Goal: Transaction & Acquisition: Purchase product/service

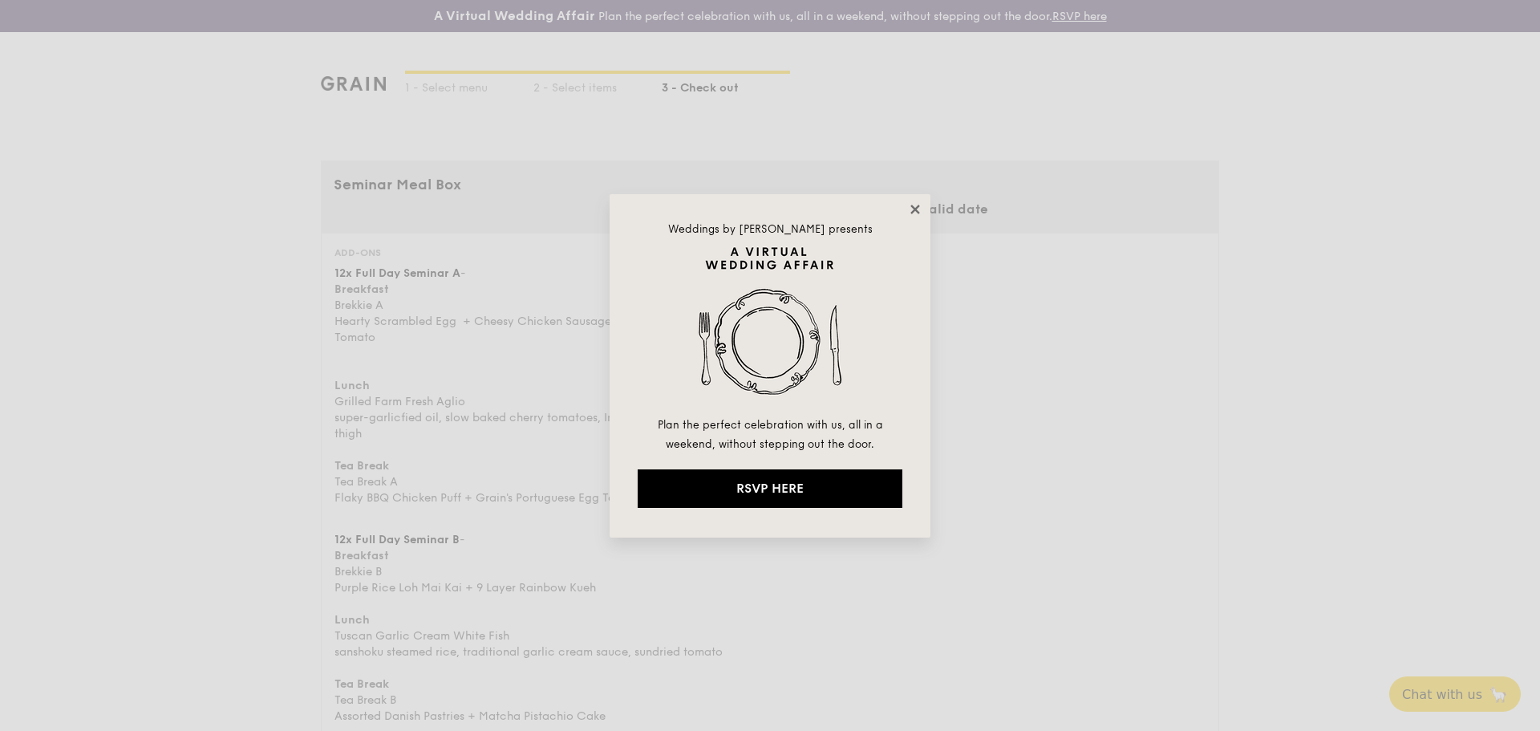
click at [910, 206] on icon at bounding box center [915, 209] width 14 height 14
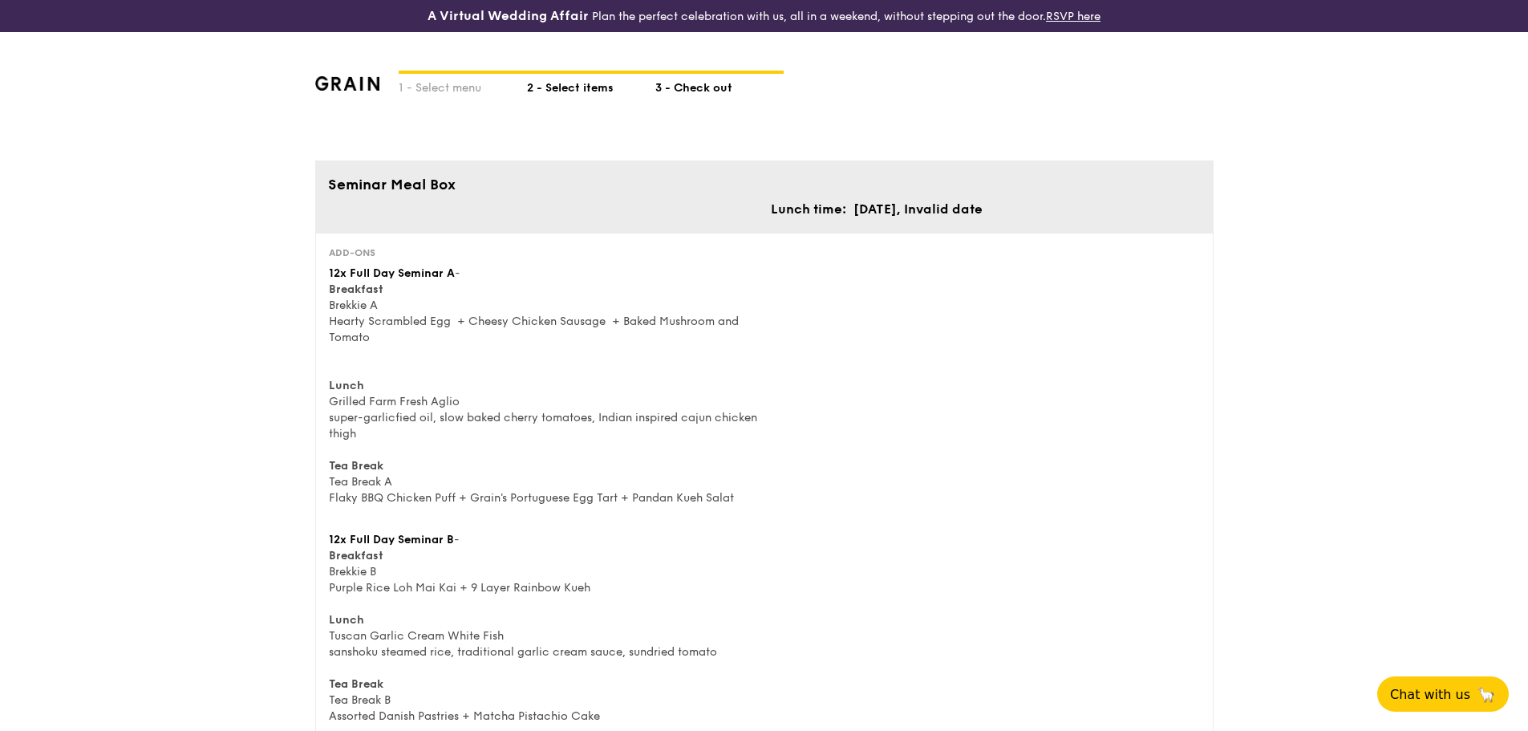
click at [590, 79] on div "2 - Select items" at bounding box center [591, 85] width 128 height 22
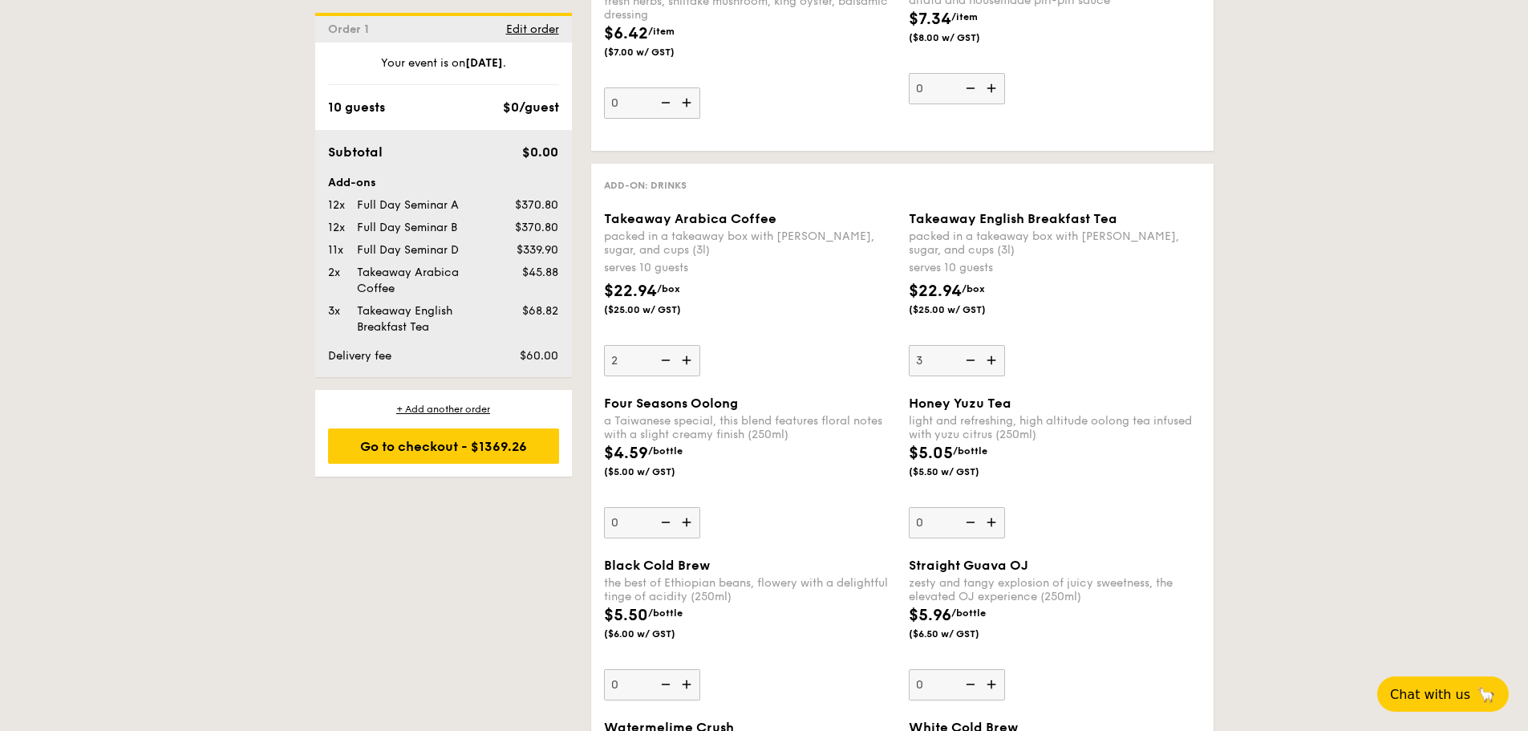
scroll to position [4332, 0]
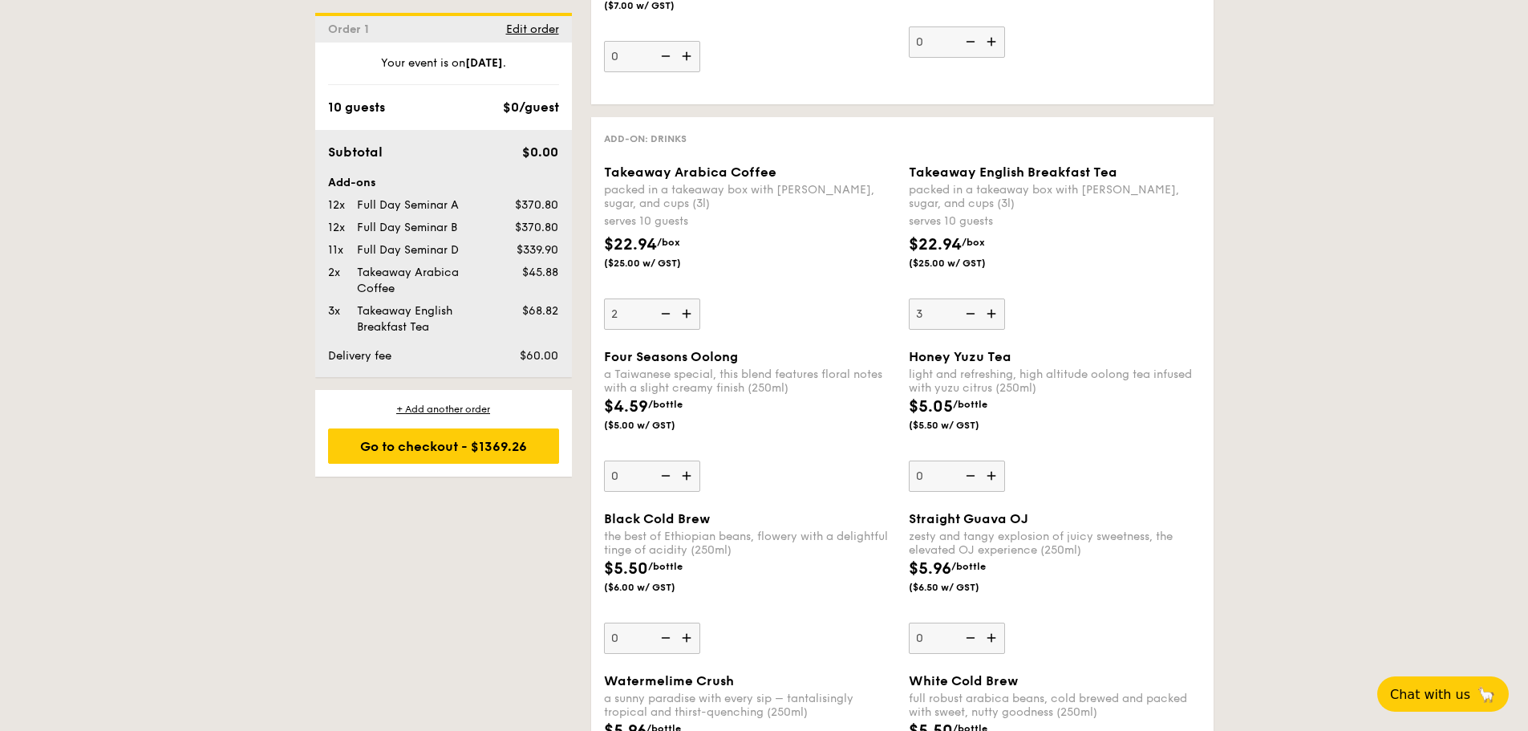
click at [689, 316] on img at bounding box center [688, 313] width 24 height 30
click at [689, 316] on input "2" at bounding box center [652, 313] width 96 height 31
type input "3"
click at [473, 453] on div "Go to checkout - $1328.86" at bounding box center [443, 445] width 231 height 35
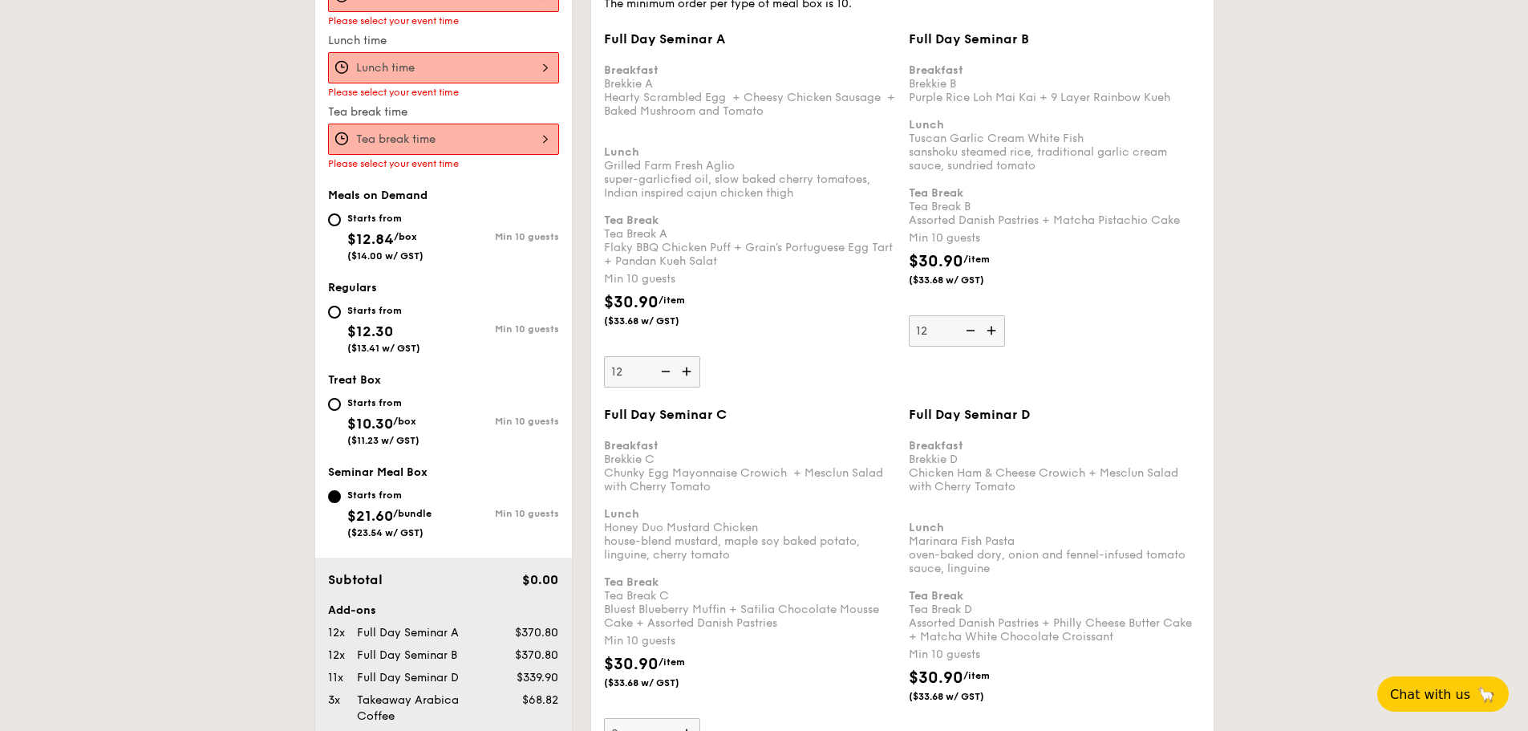
scroll to position [541, 0]
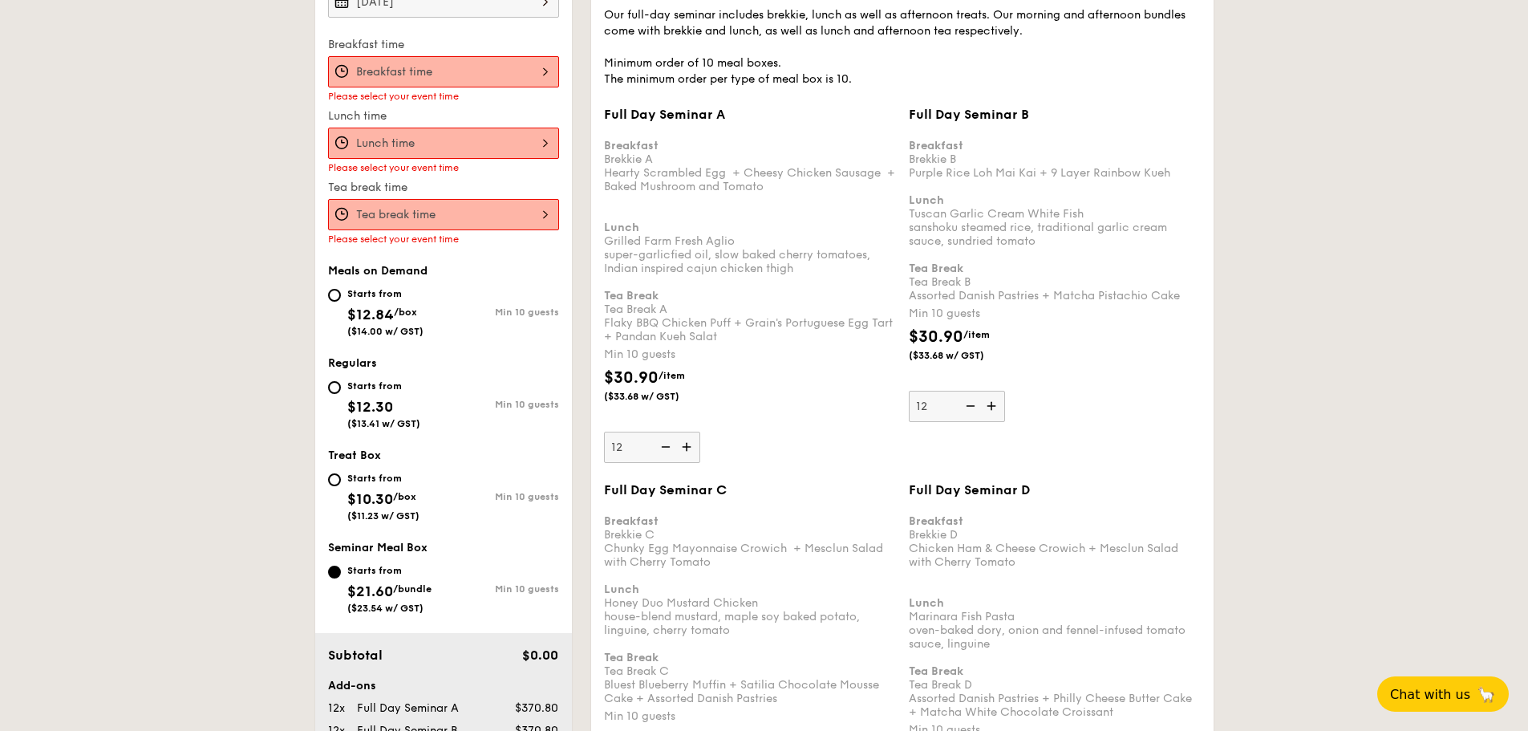
click at [461, 79] on div at bounding box center [443, 71] width 231 height 31
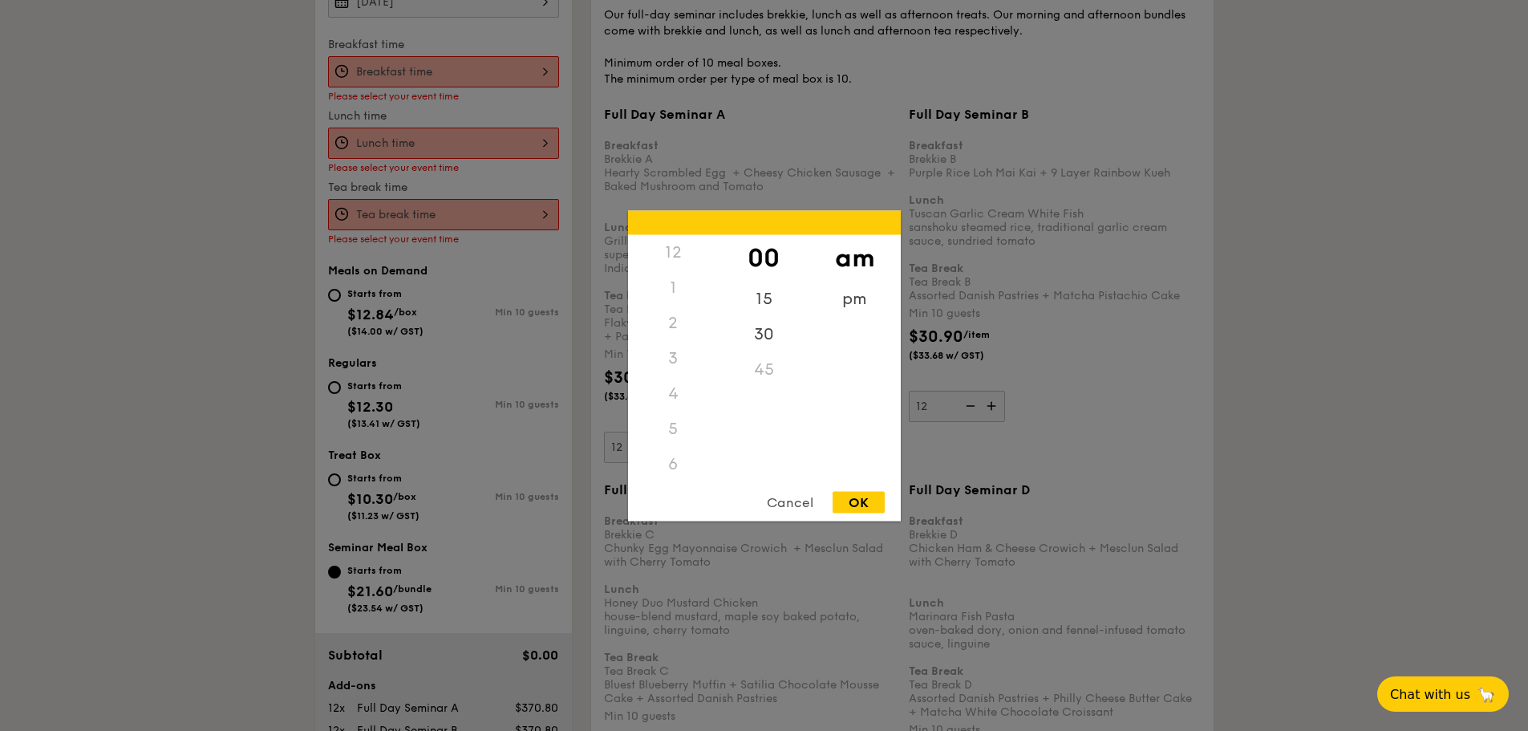
scroll to position [176, 0]
click at [865, 503] on div "OK" at bounding box center [859, 502] width 52 height 22
type input "10:00AM"
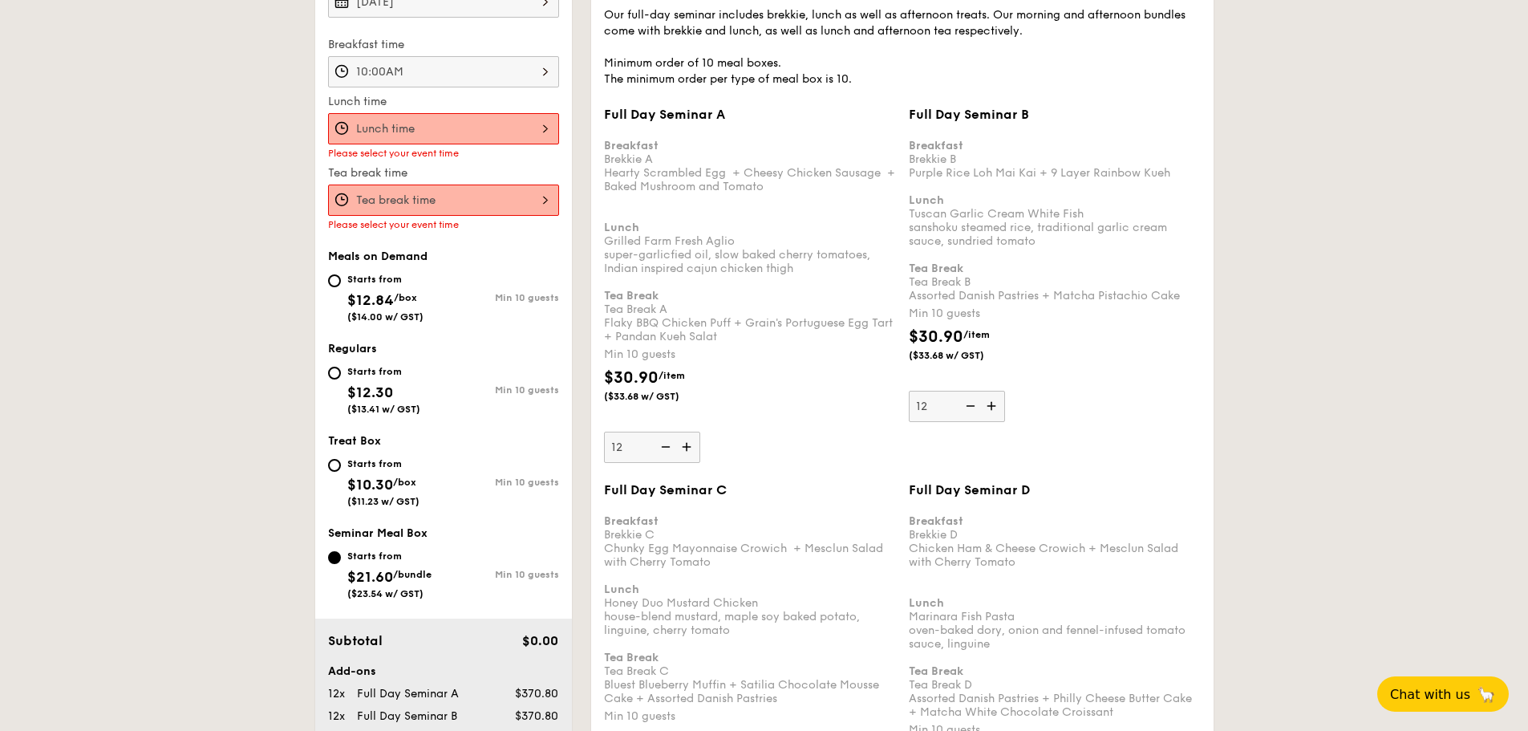
click at [497, 122] on div at bounding box center [764, 365] width 1528 height 731
click at [465, 108] on label "Lunch time" at bounding box center [443, 102] width 231 height 16
click at [493, 127] on div at bounding box center [443, 128] width 231 height 31
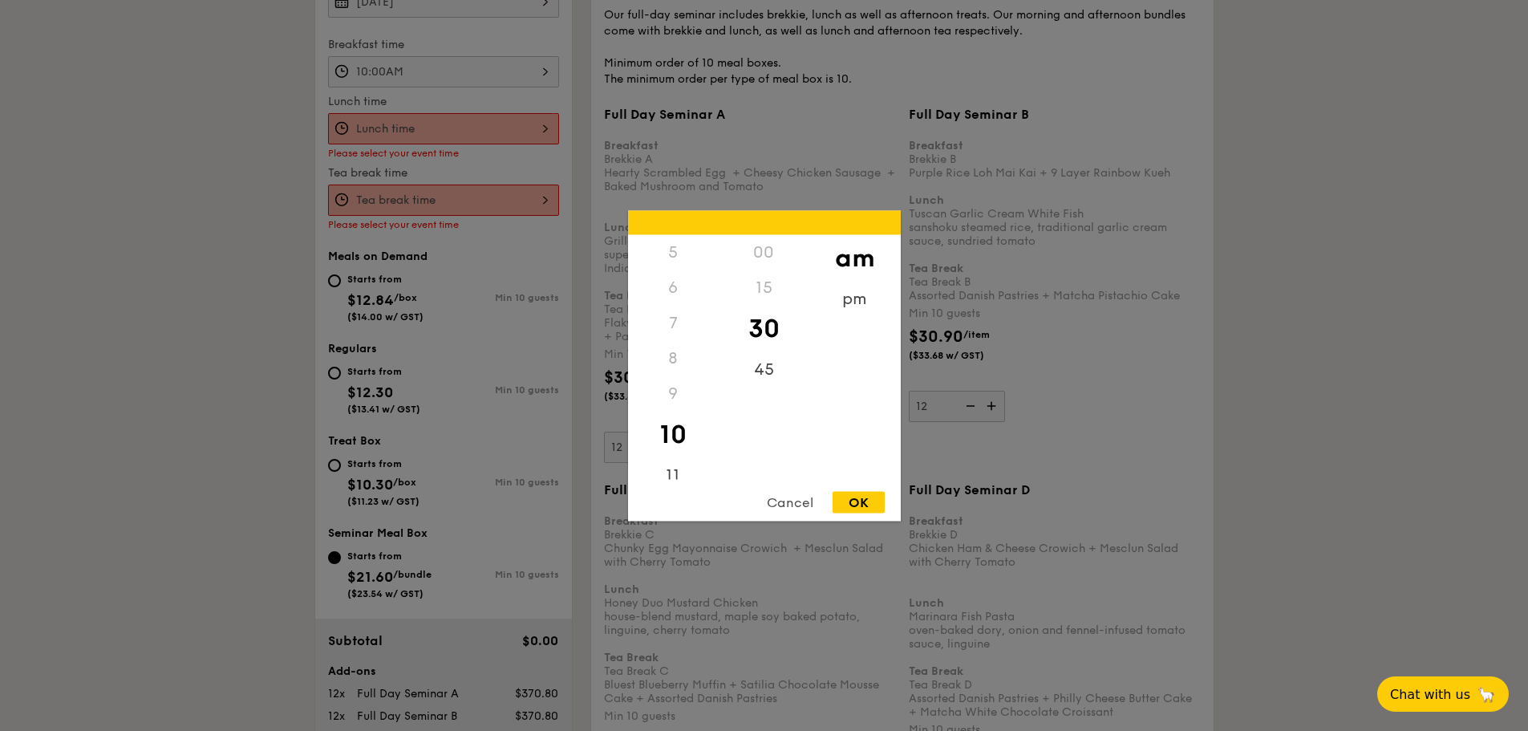
click at [861, 490] on div "12 1 2 3 4 5 6 7 8 9 10 11 00 15 30 45 am pm Cancel OK" at bounding box center [764, 365] width 273 height 310
click at [862, 510] on div "OK" at bounding box center [859, 502] width 52 height 22
type input "10:30AM"
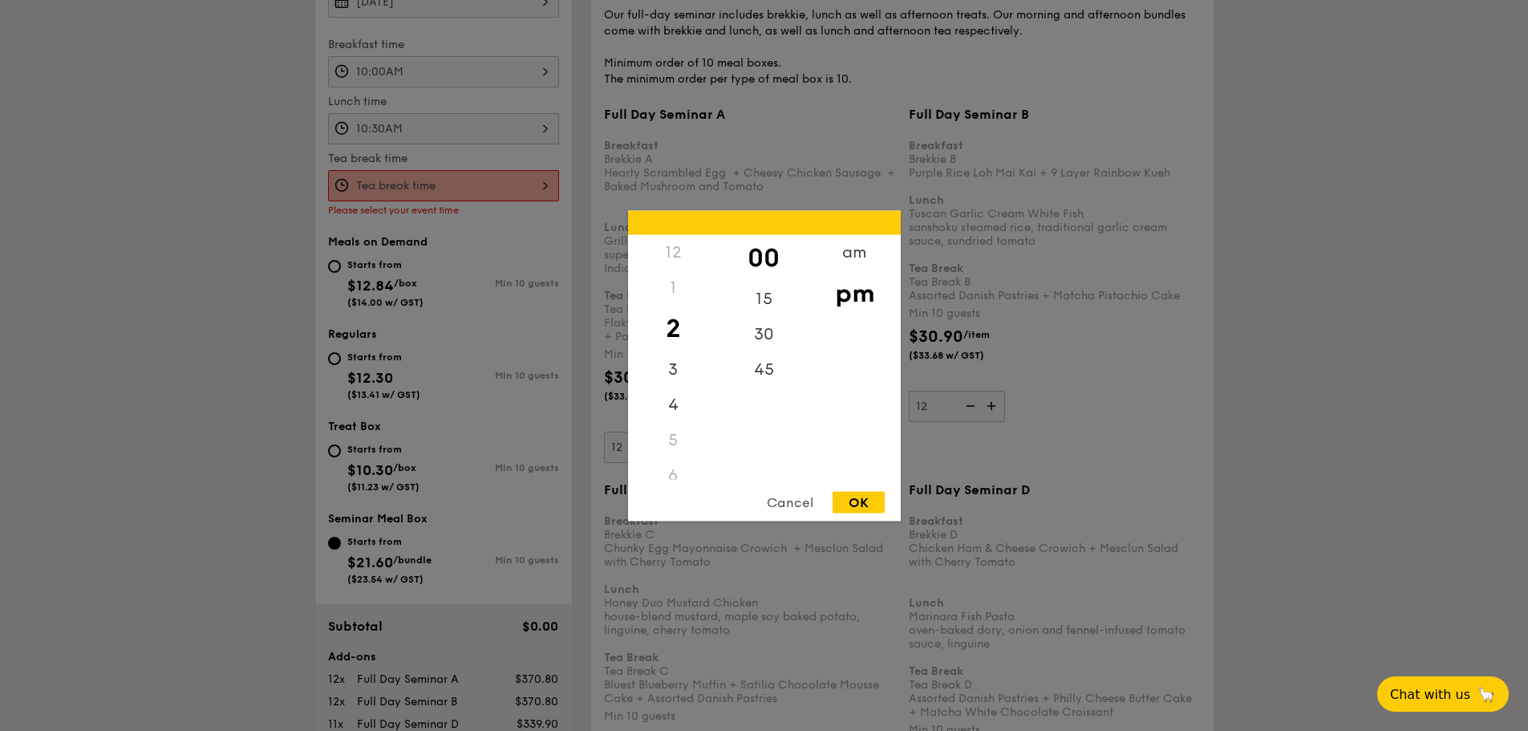
click at [459, 182] on div "12 1 2 3 4 5 6 7 8 9 10 11 00 15 30 45 am pm Cancel OK" at bounding box center [443, 185] width 231 height 31
click at [863, 503] on div "OK" at bounding box center [859, 502] width 52 height 22
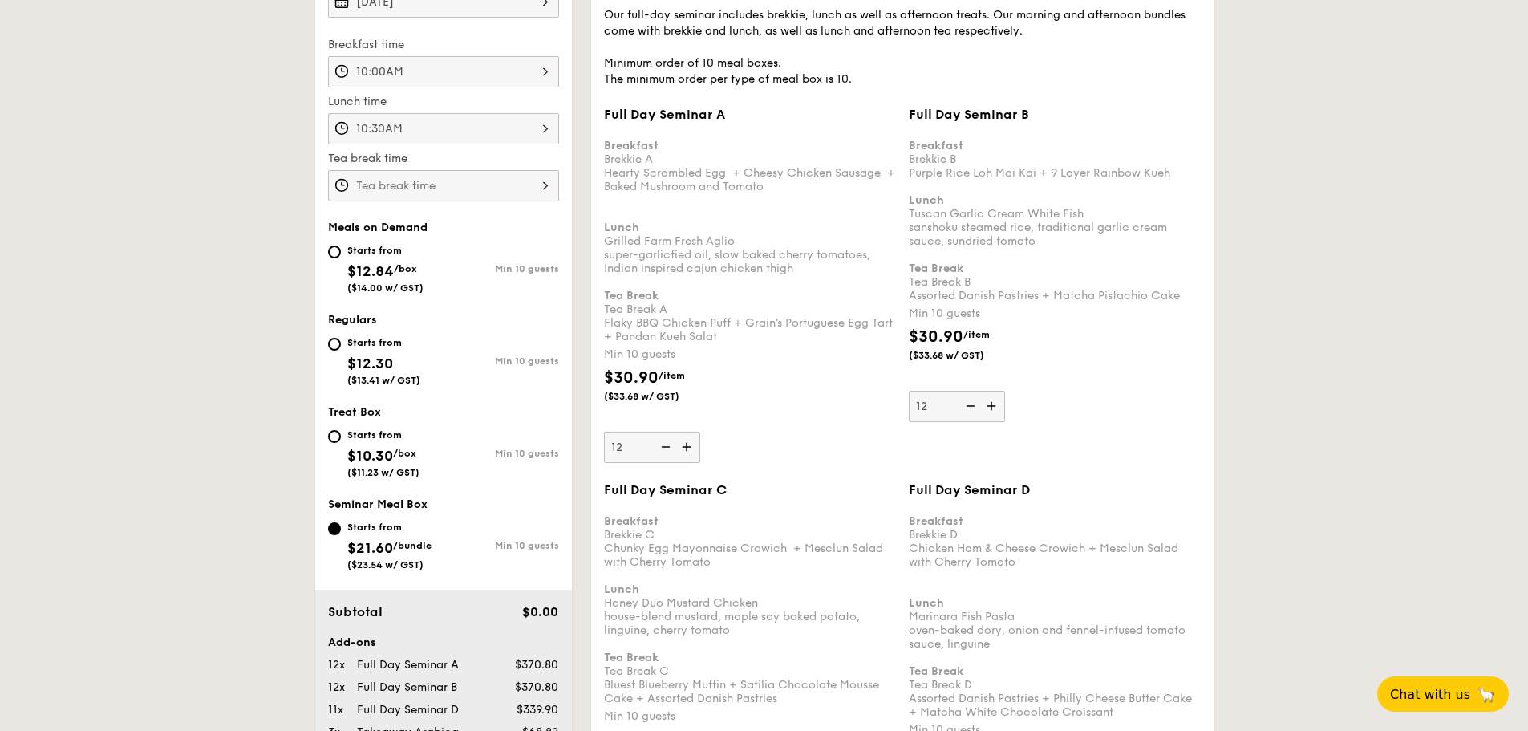
type input "2:00PM"
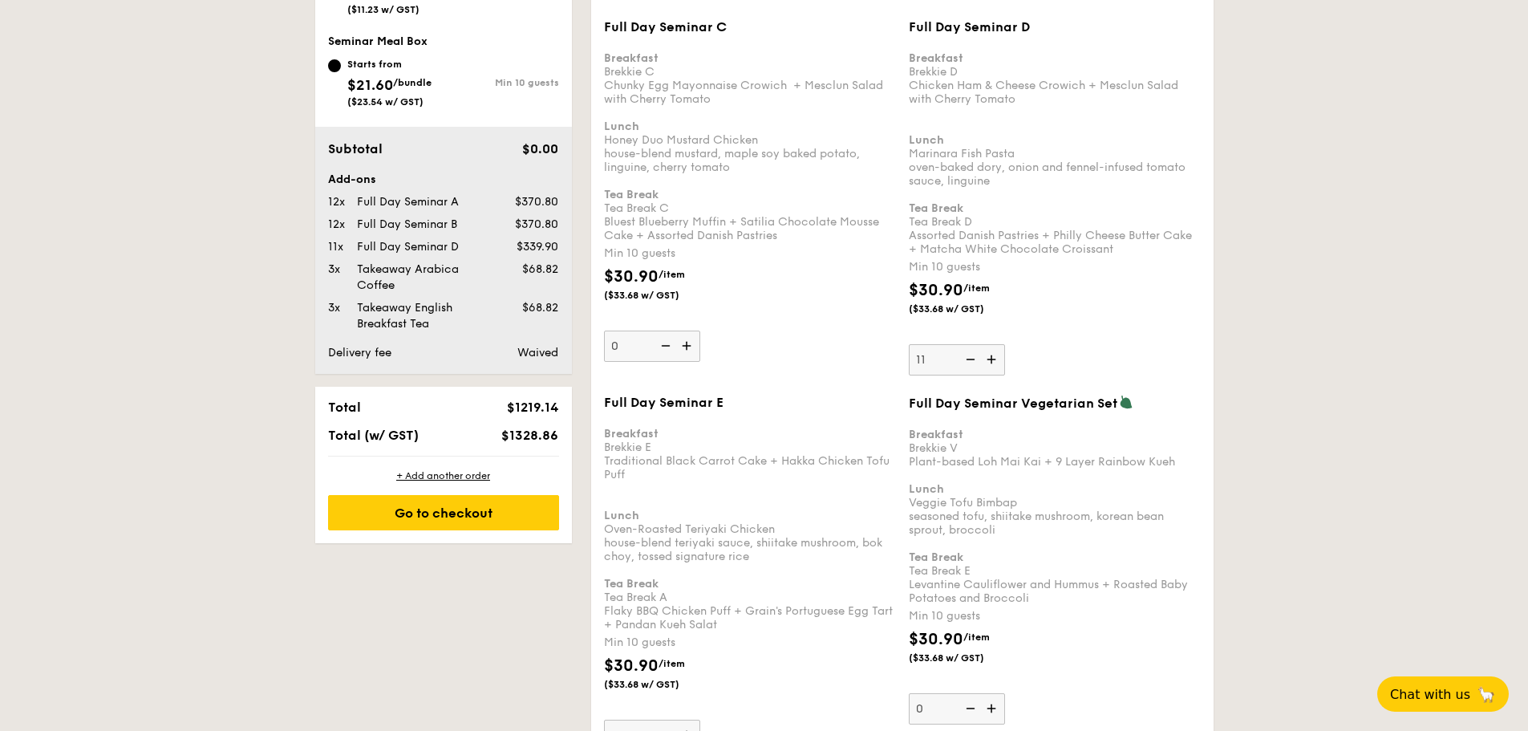
scroll to position [1263, 0]
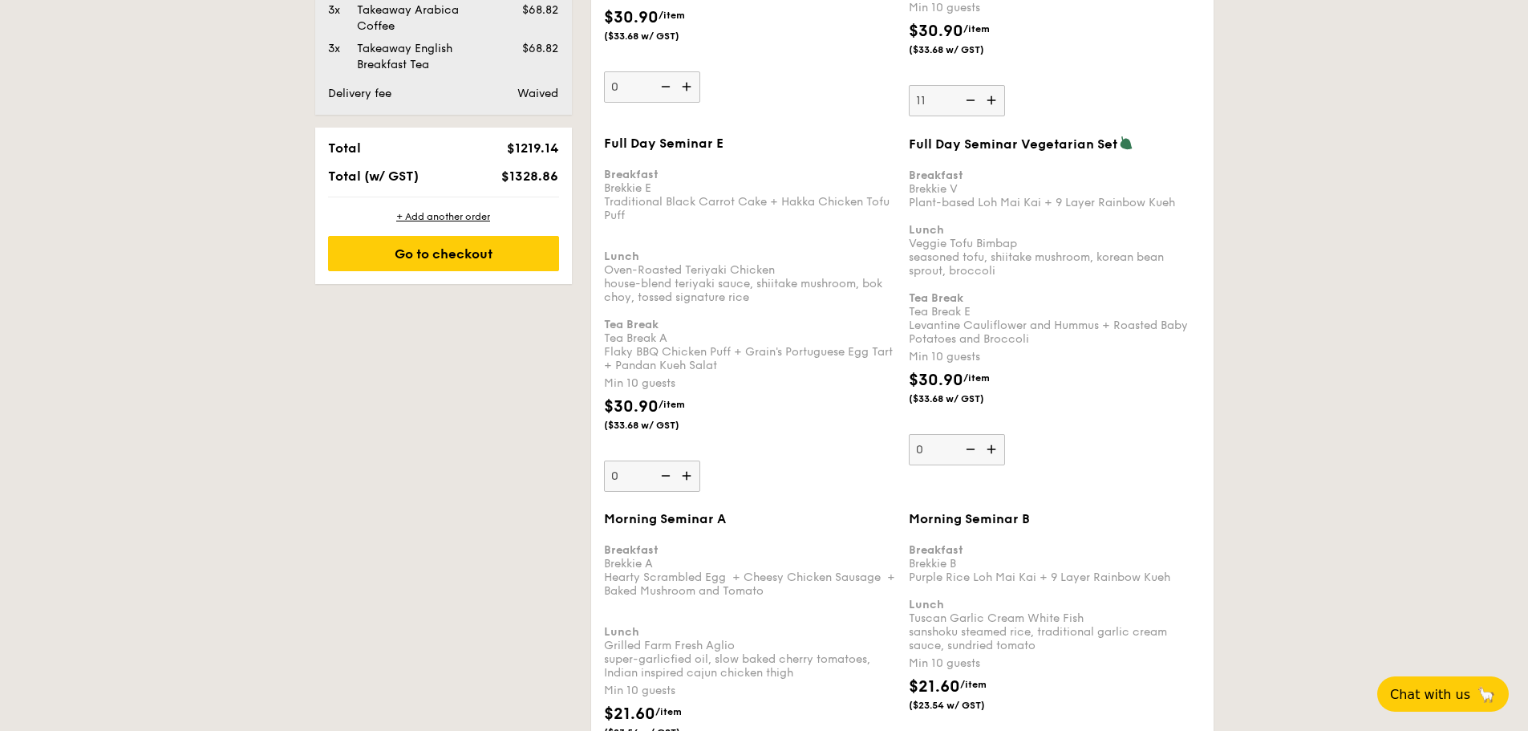
click at [456, 232] on div "+ Add another order Go to checkout" at bounding box center [443, 240] width 257 height 87
click at [475, 247] on div "Go to checkout" at bounding box center [443, 253] width 231 height 35
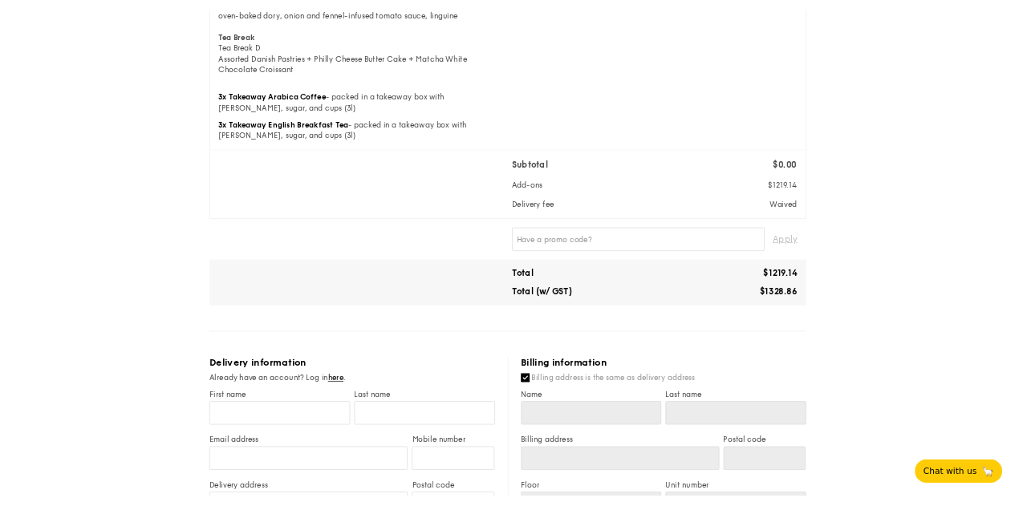
scroll to position [882, 0]
